Goal: Use online tool/utility: Utilize a website feature to perform a specific function

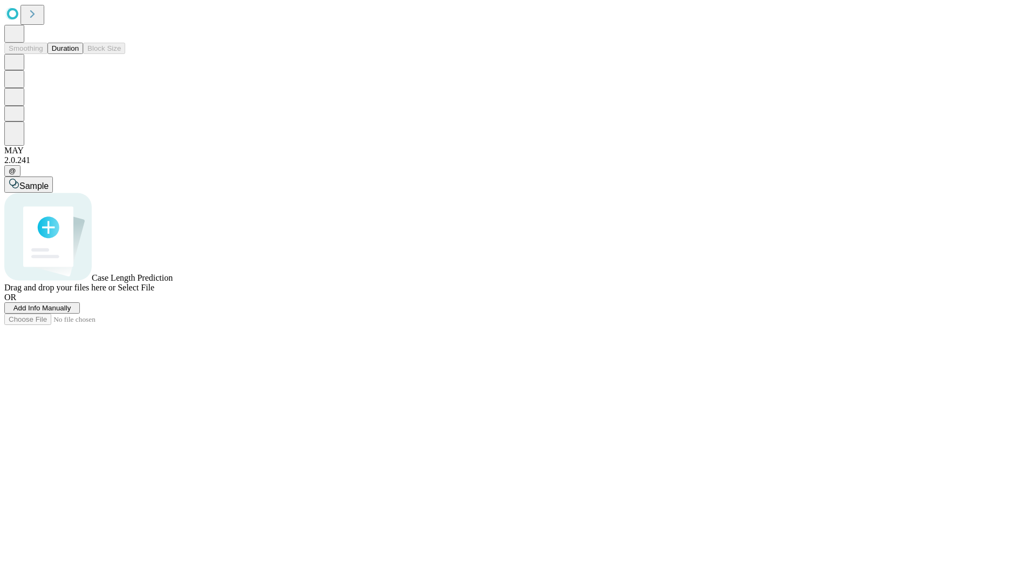
click at [79, 54] on button "Duration" at bounding box center [65, 48] width 36 height 11
click at [154, 292] on span "Select File" at bounding box center [136, 287] width 37 height 9
